Goal: Task Accomplishment & Management: Manage account settings

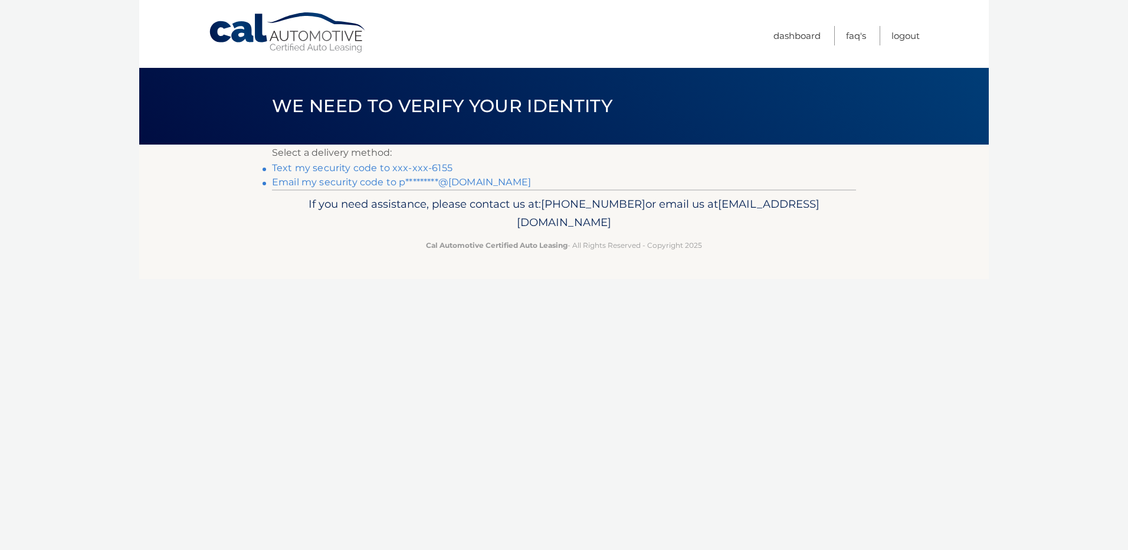
click at [425, 168] on link "Text my security code to xxx-xxx-6155" at bounding box center [362, 167] width 181 height 11
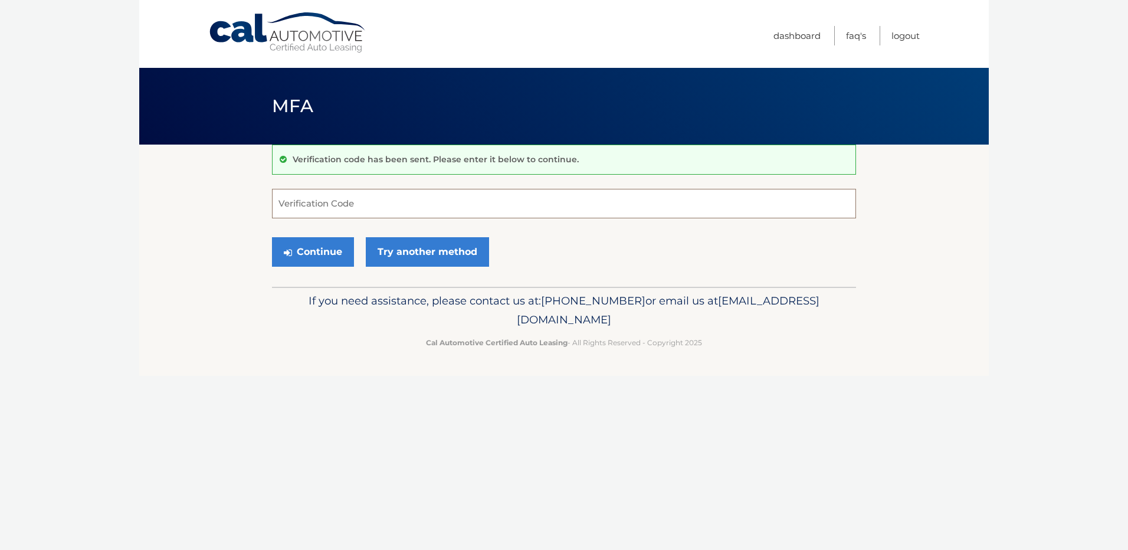
click at [329, 197] on input "Verification Code" at bounding box center [564, 203] width 584 height 29
click at [288, 204] on input "35201" at bounding box center [564, 203] width 584 height 29
drag, startPoint x: 306, startPoint y: 204, endPoint x: 288, endPoint y: 204, distance: 17.7
click at [288, 204] on input "358201" at bounding box center [564, 203] width 584 height 29
type input "352801"
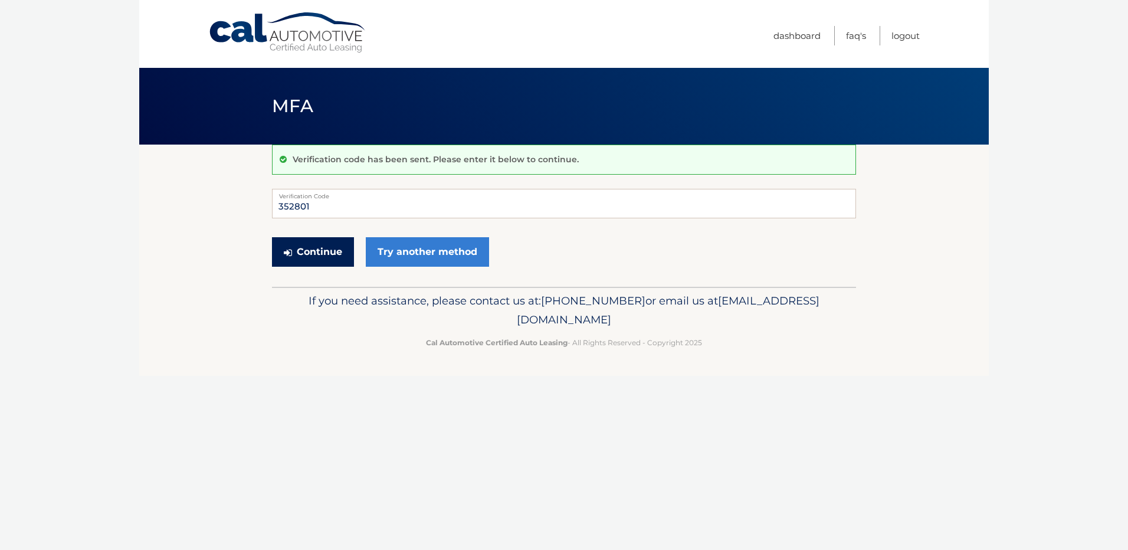
click at [312, 257] on button "Continue" at bounding box center [313, 251] width 82 height 29
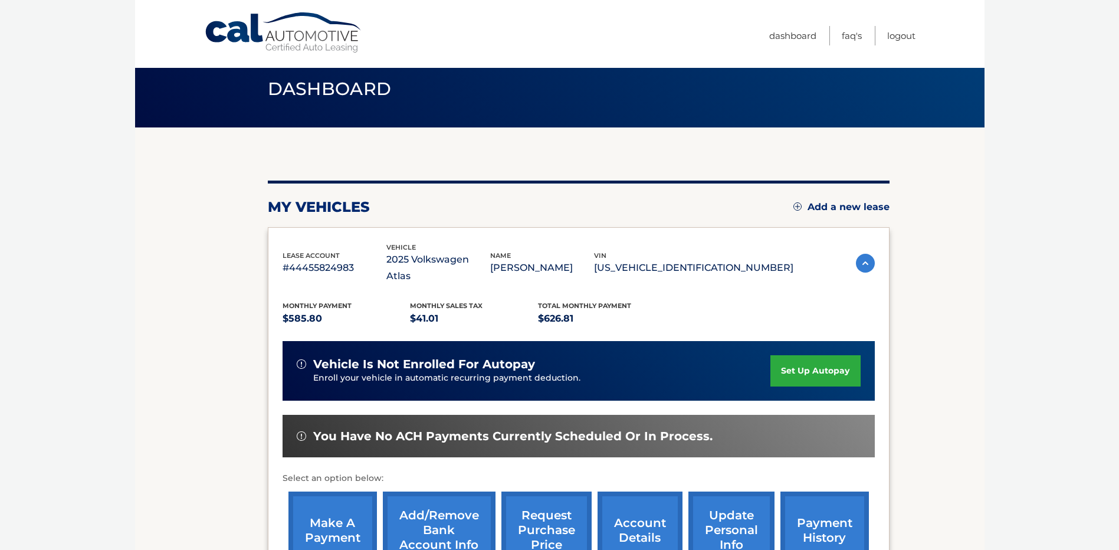
scroll to position [165, 0]
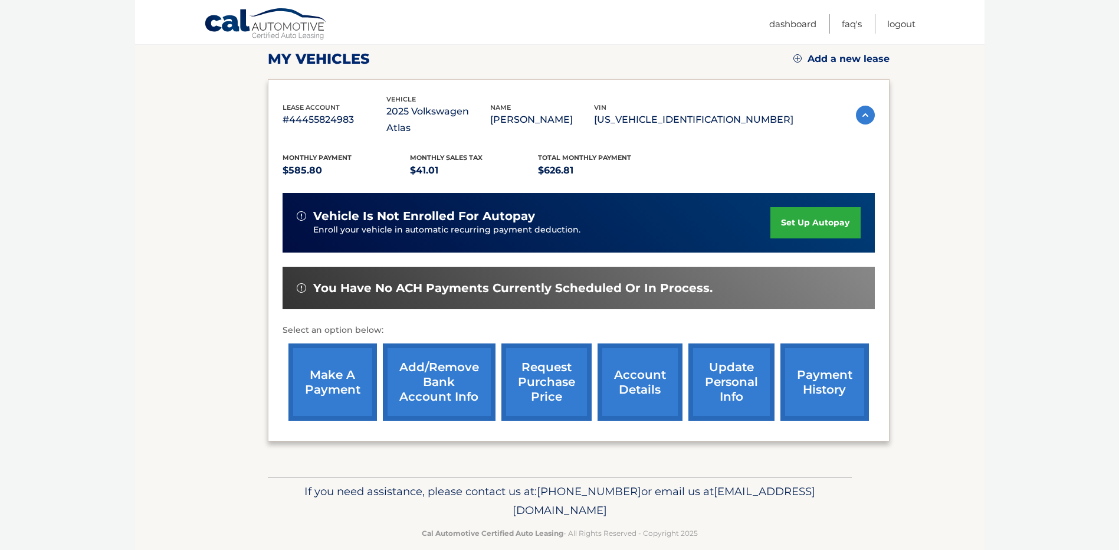
click at [324, 371] on link "make a payment" at bounding box center [332, 381] width 88 height 77
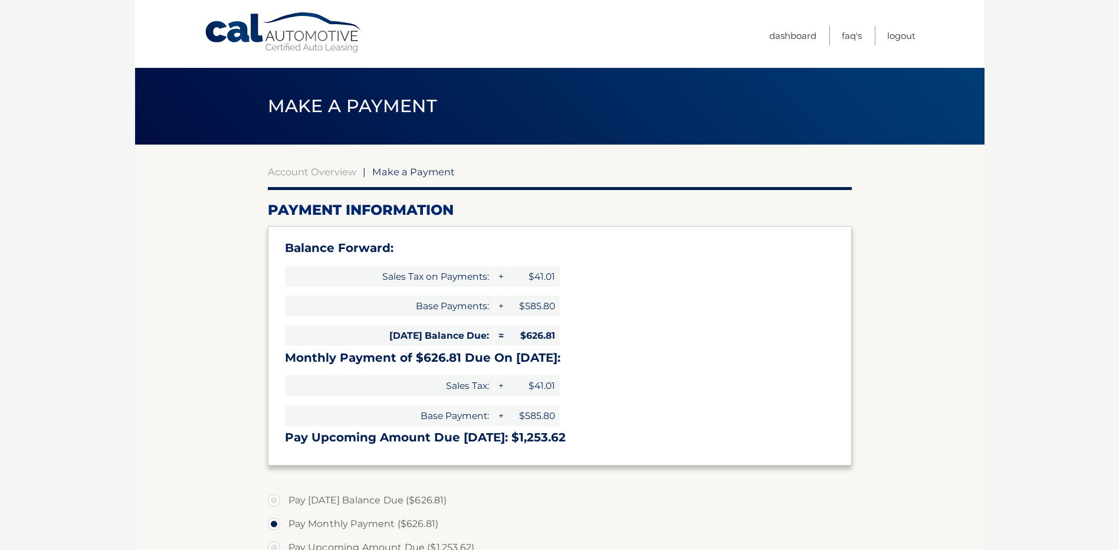
select select "YzdmNDA1MTgtZjc2NS00NTU0LWE1NDUtYTY3OTk5ZTNhMGI0"
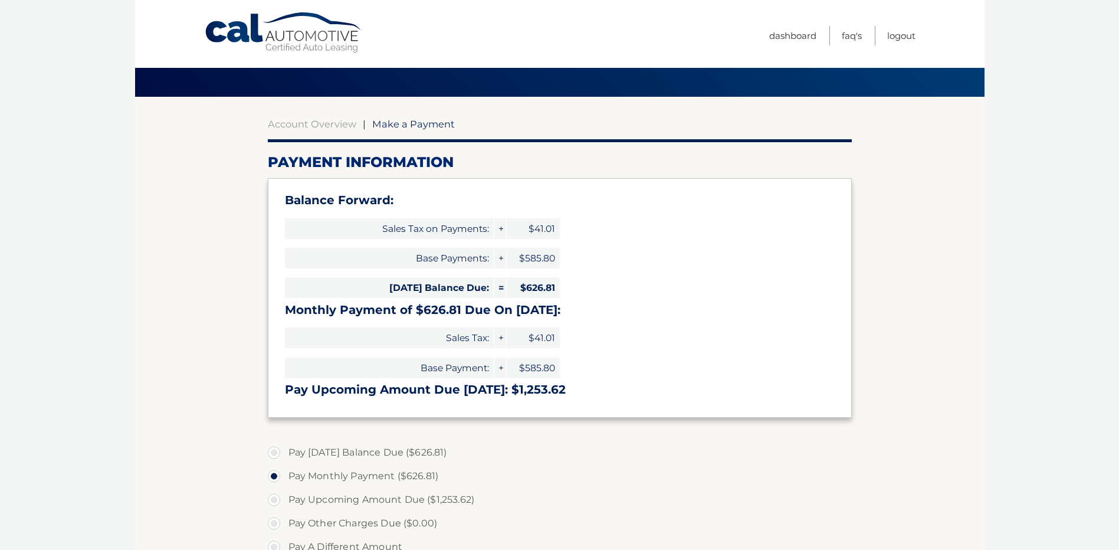
scroll to position [118, 0]
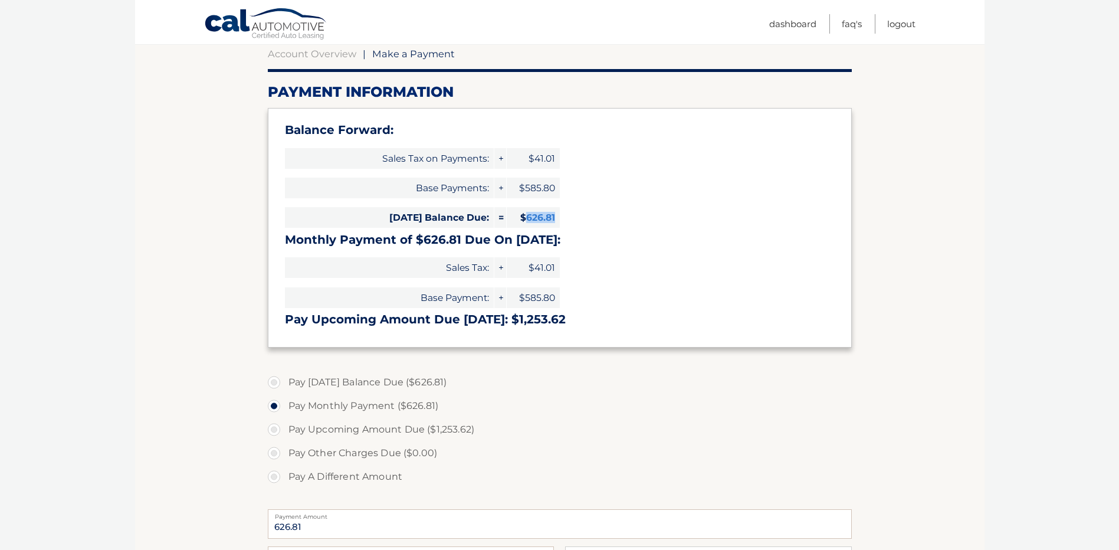
drag, startPoint x: 527, startPoint y: 218, endPoint x: 587, endPoint y: 240, distance: 64.0
click at [587, 240] on div "Balance Forward: Sales Tax on Payments: + $41.01 Base Payments: + $585.80 Today…" at bounding box center [560, 227] width 584 height 239
drag, startPoint x: 587, startPoint y: 240, endPoint x: 641, endPoint y: 323, distance: 99.3
click at [641, 323] on h3 "Pay Upcoming Amount Due Nov 08: $1,253.62" at bounding box center [560, 319] width 550 height 15
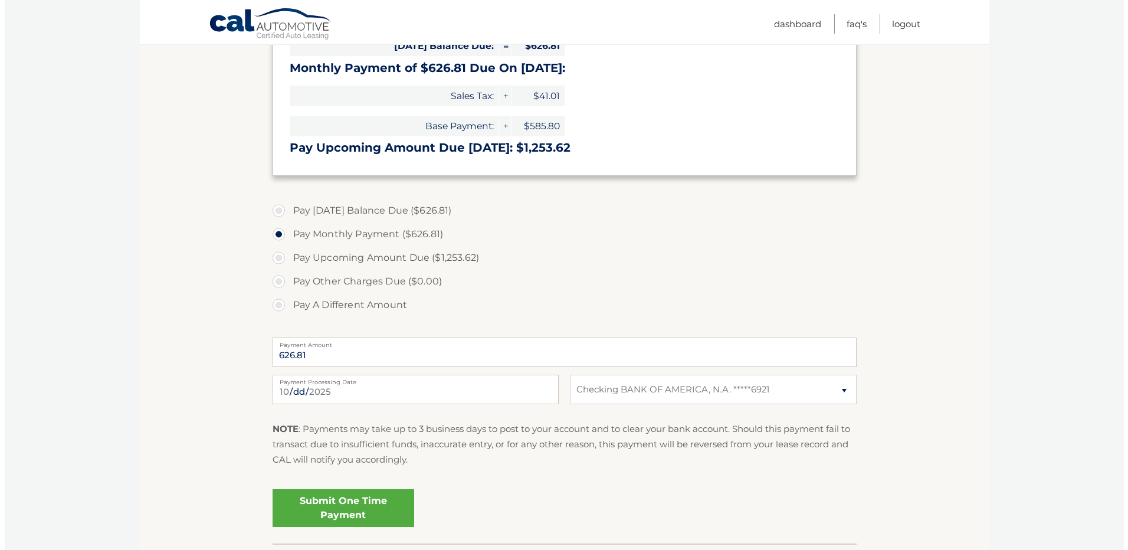
scroll to position [295, 0]
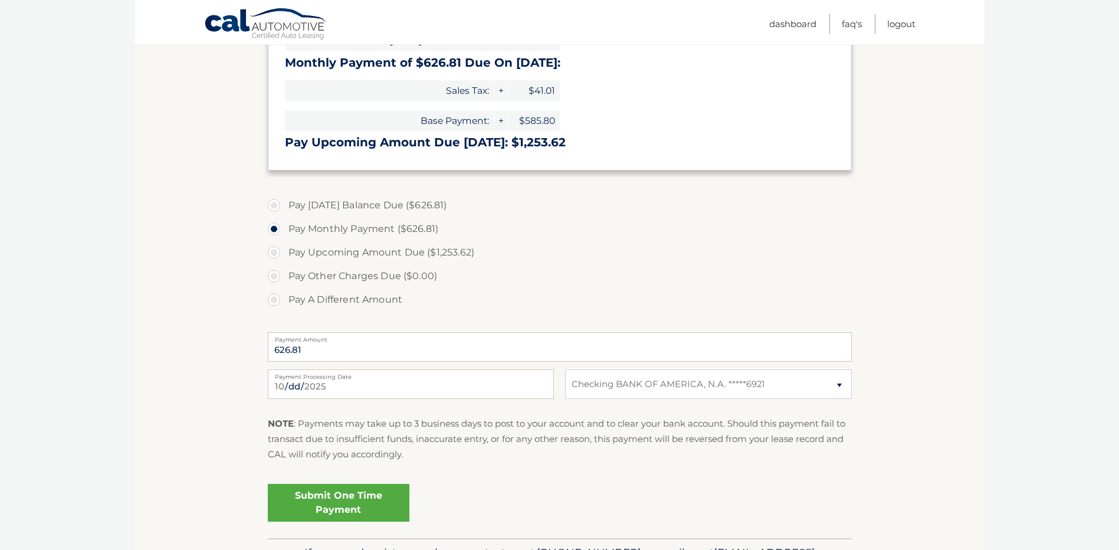
click at [343, 511] on link "Submit One Time Payment" at bounding box center [339, 503] width 142 height 38
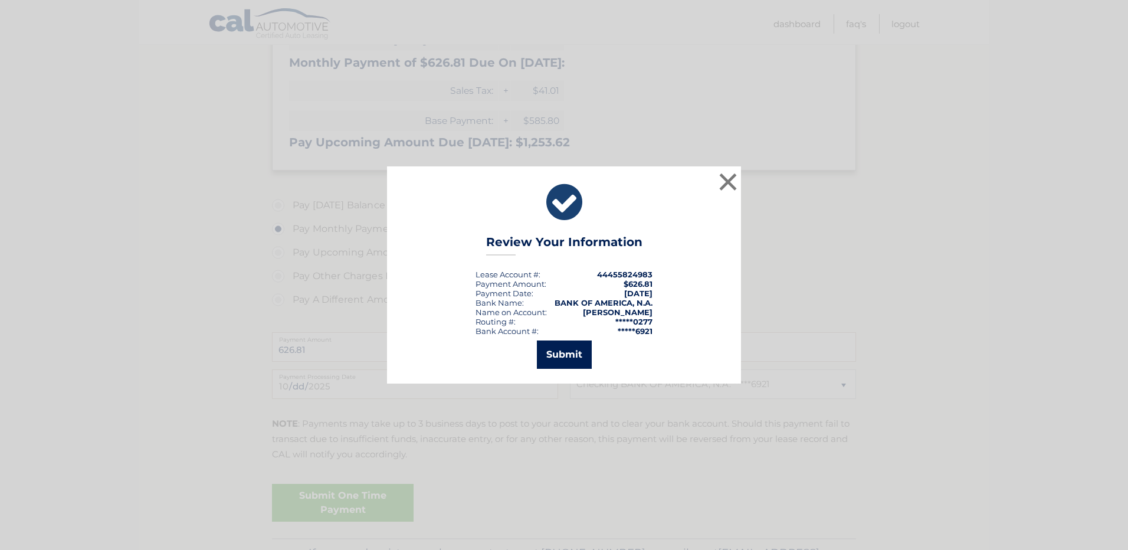
click at [552, 362] on button "Submit" at bounding box center [564, 354] width 55 height 28
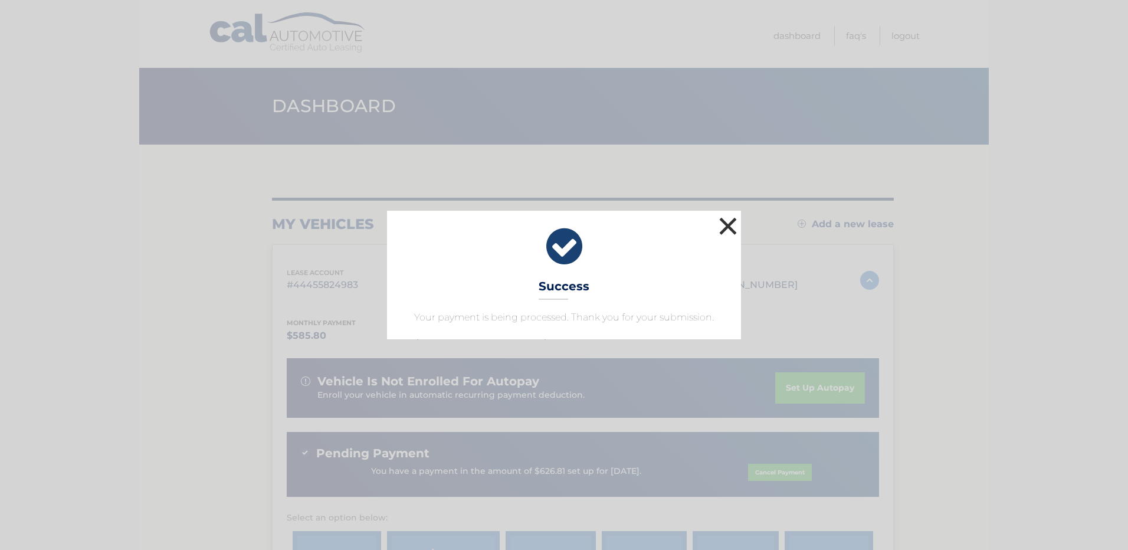
click at [720, 225] on button "×" at bounding box center [728, 226] width 24 height 24
